Goal: Information Seeking & Learning: Learn about a topic

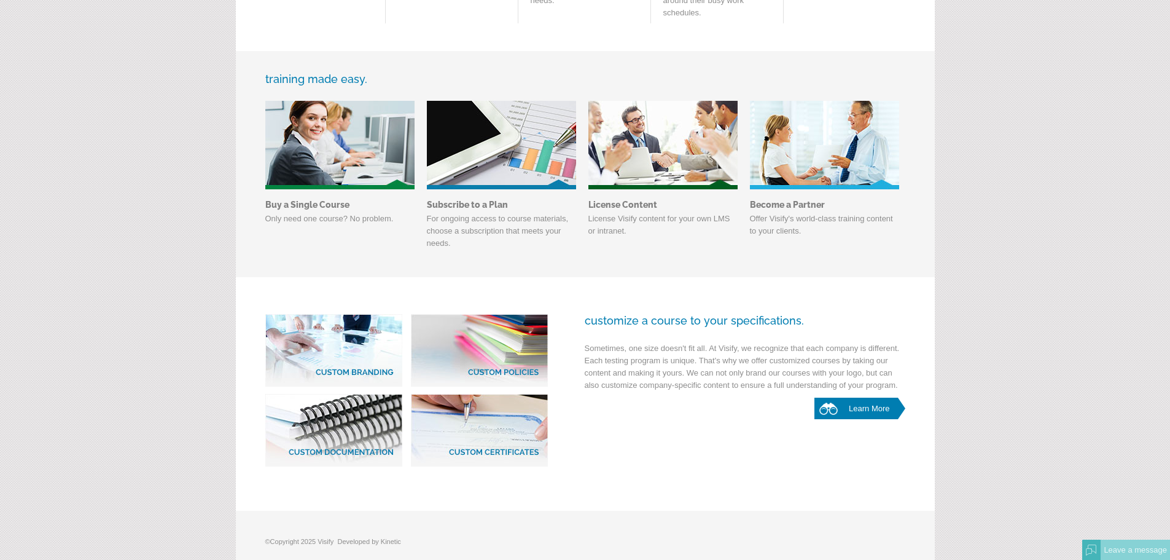
scroll to position [430, 0]
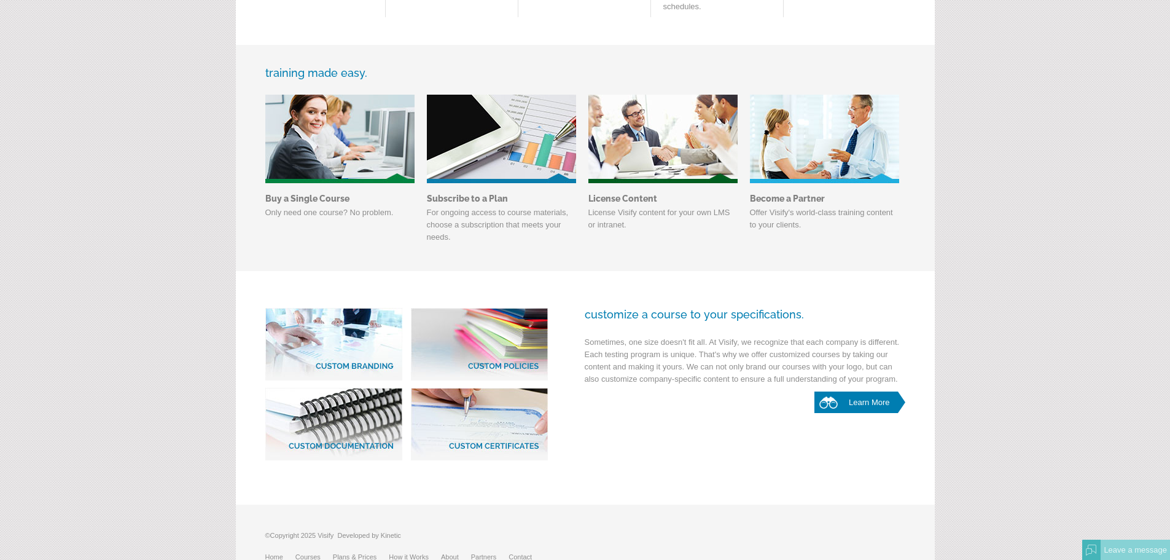
click at [334, 148] on img at bounding box center [339, 139] width 149 height 88
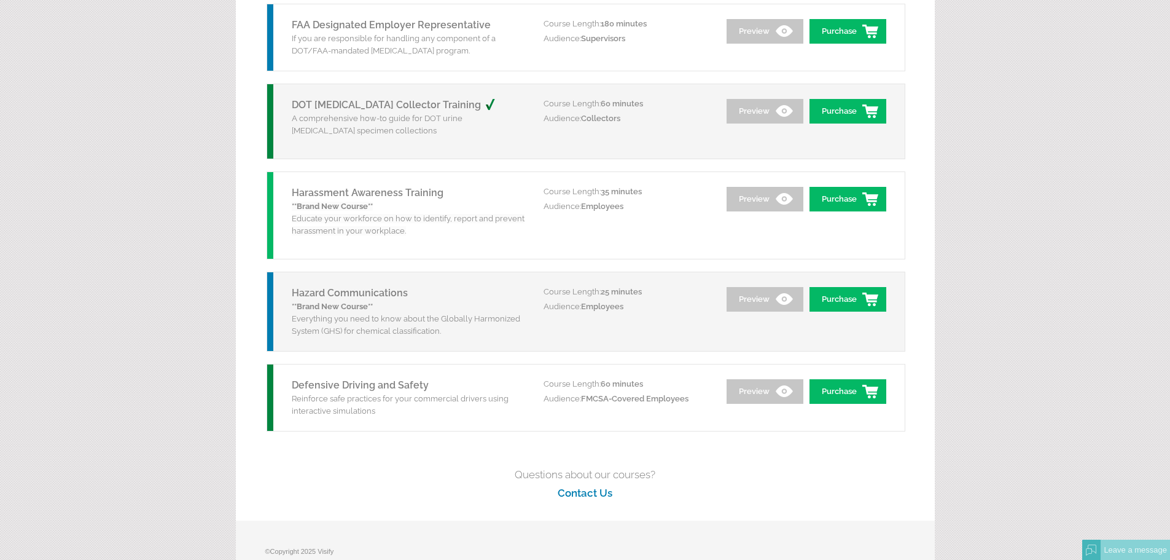
scroll to position [1679, 0]
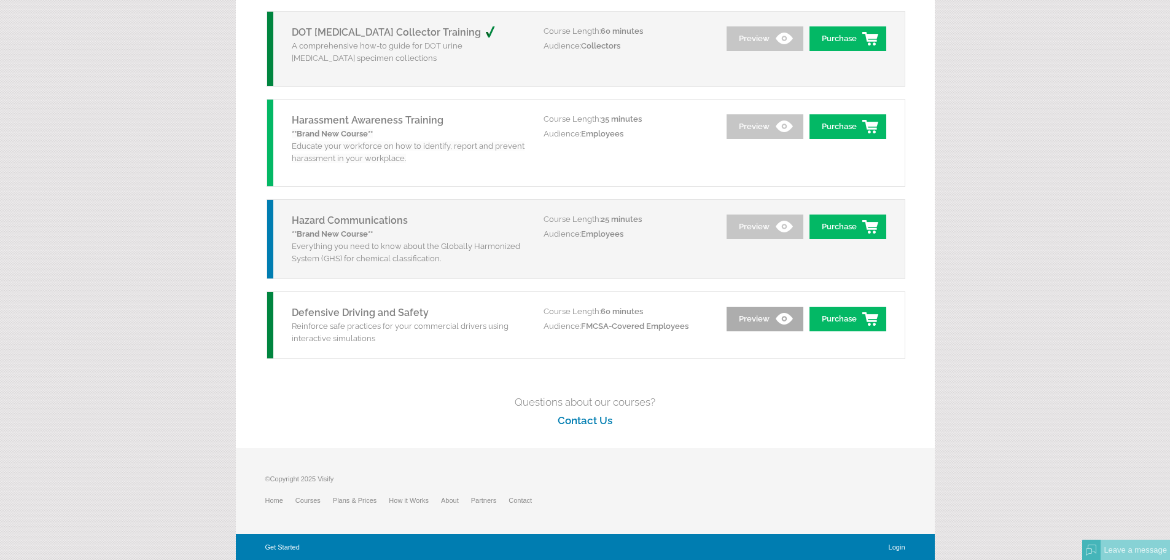
click at [745, 320] on link "Preview" at bounding box center [765, 319] width 77 height 25
